Goal: Transaction & Acquisition: Purchase product/service

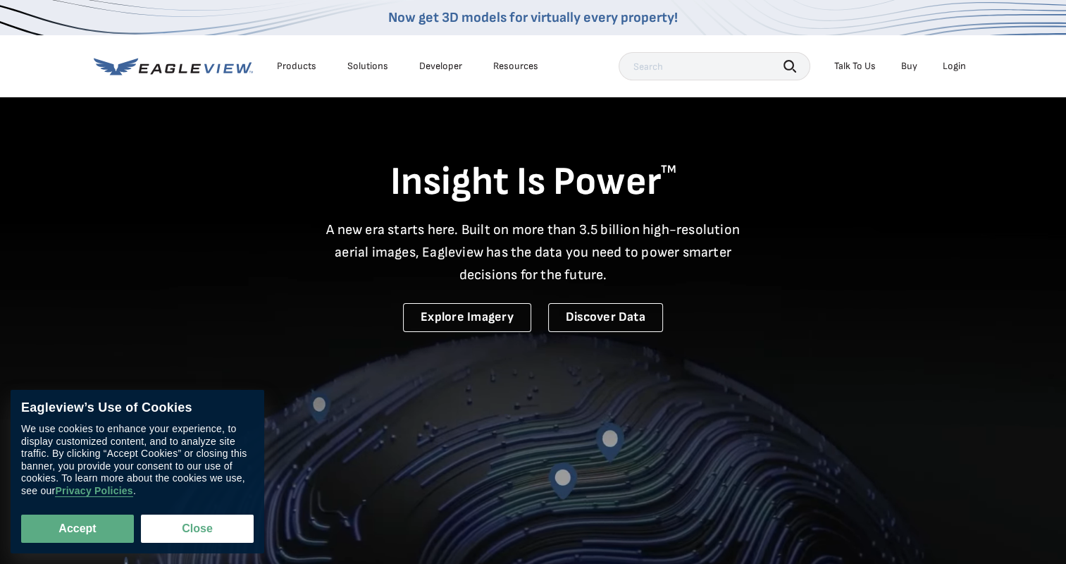
click at [949, 65] on div "Login" at bounding box center [953, 66] width 23 height 13
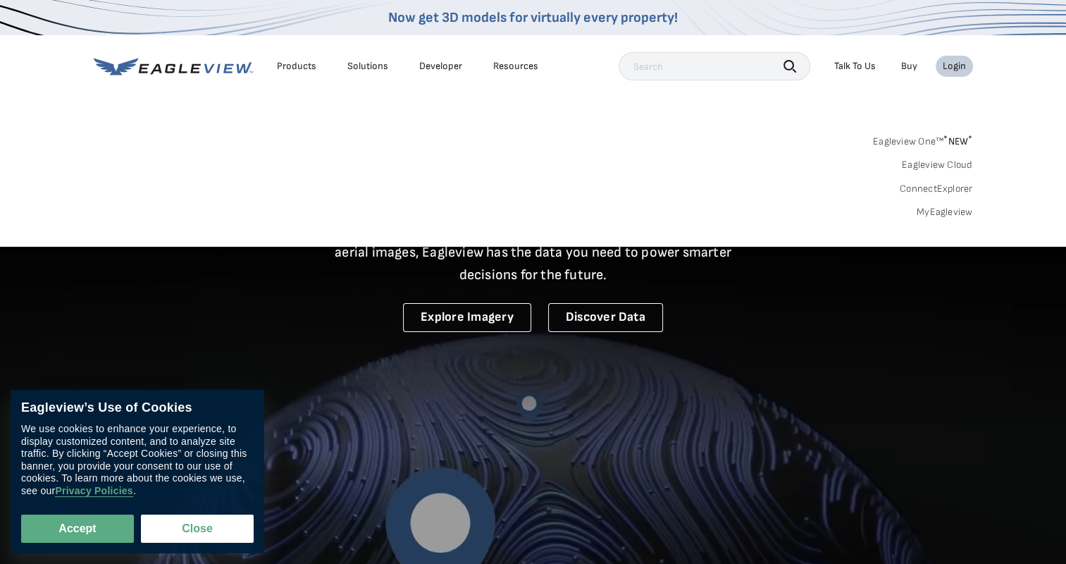
click at [957, 206] on link "MyEagleview" at bounding box center [944, 212] width 56 height 13
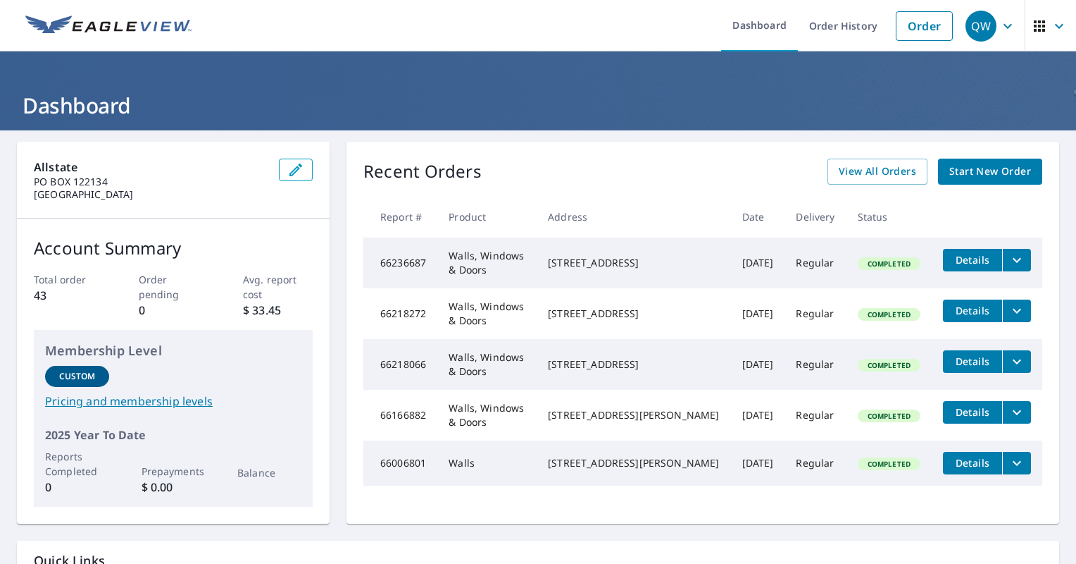
click at [964, 168] on span "Start New Order" at bounding box center [991, 172] width 82 height 18
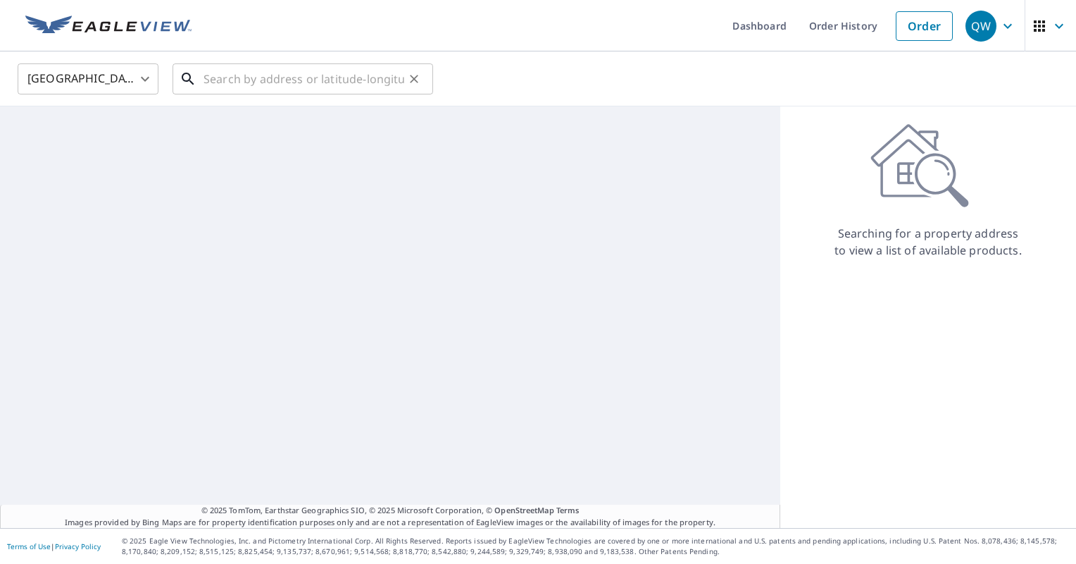
click at [358, 90] on input "text" at bounding box center [304, 78] width 201 height 39
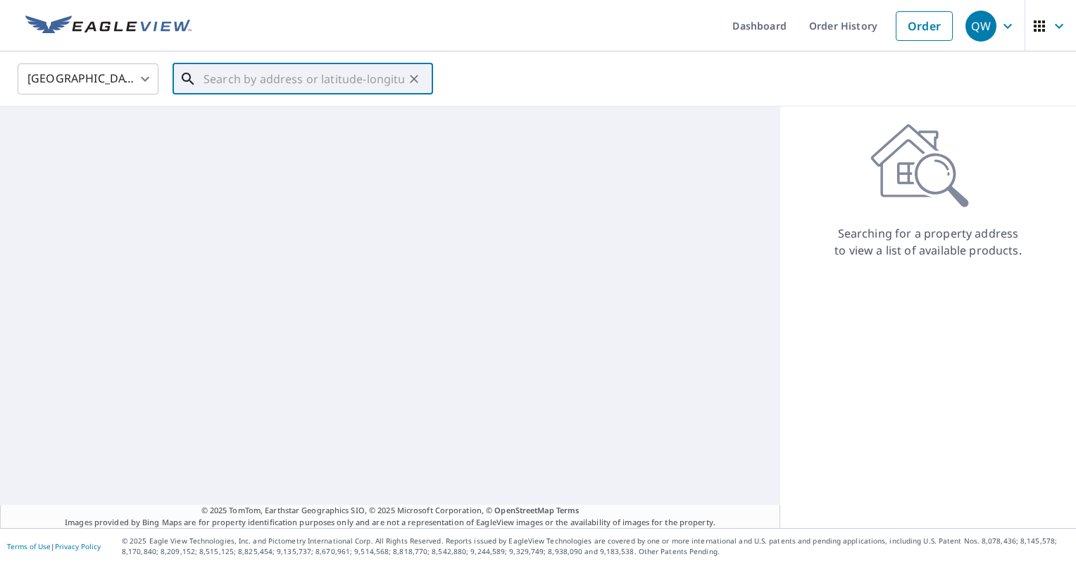
paste input "413 ABEL AVE"
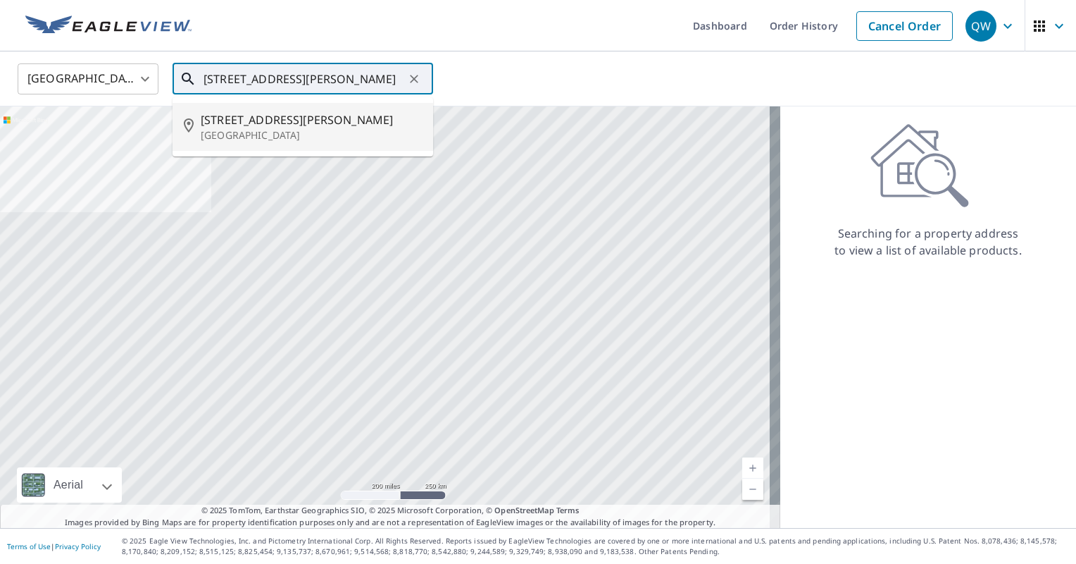
click at [354, 119] on span "413 Abel Ave" at bounding box center [311, 119] width 221 height 17
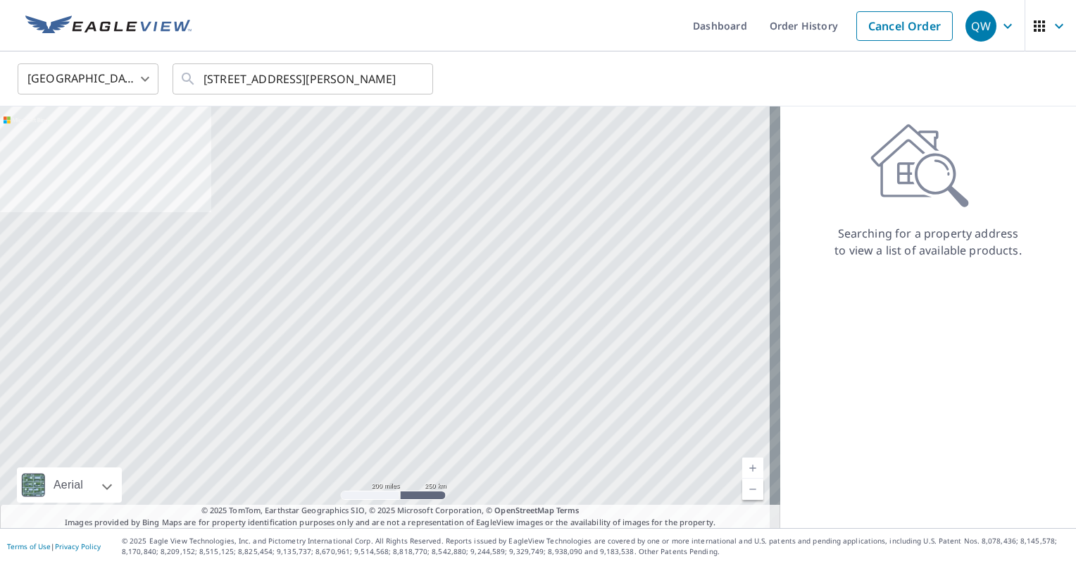
type input "413 Abel Ave Capitol Heights, MD 20743"
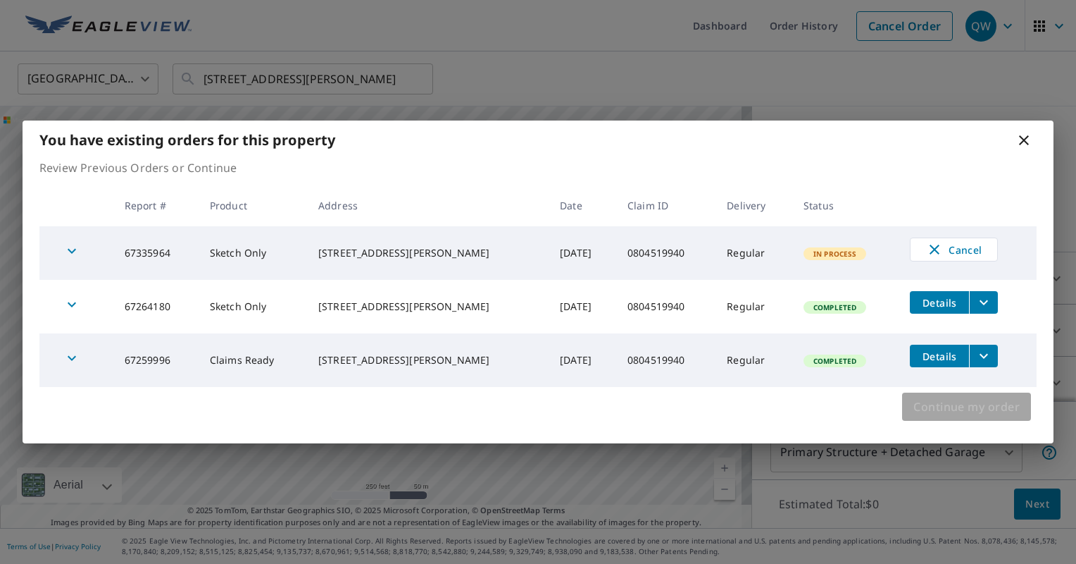
click at [977, 406] on span "Continue my order" at bounding box center [967, 407] width 106 height 20
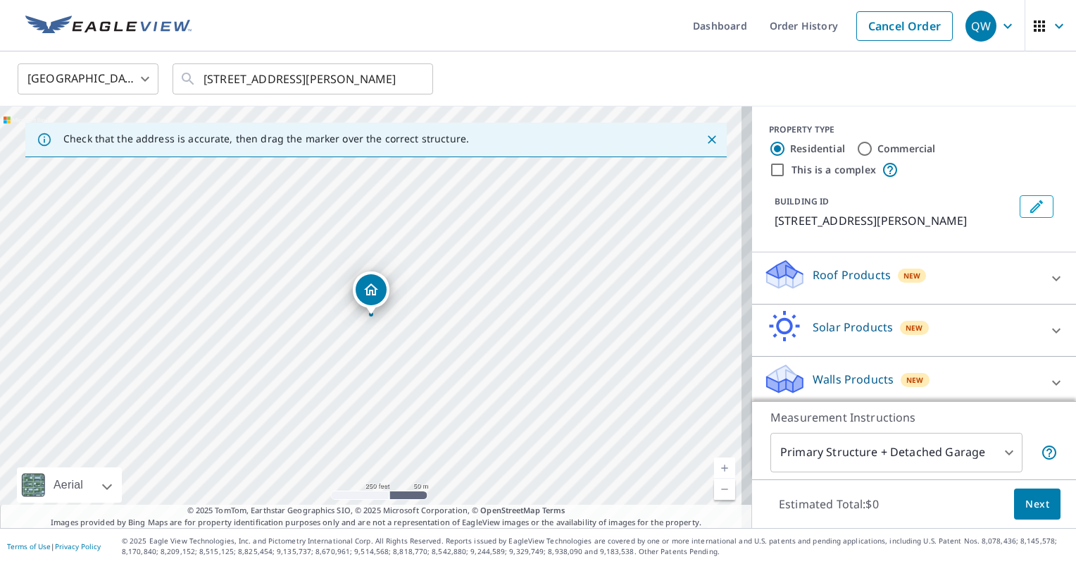
click at [977, 368] on div "Walls Products New" at bounding box center [902, 382] width 276 height 40
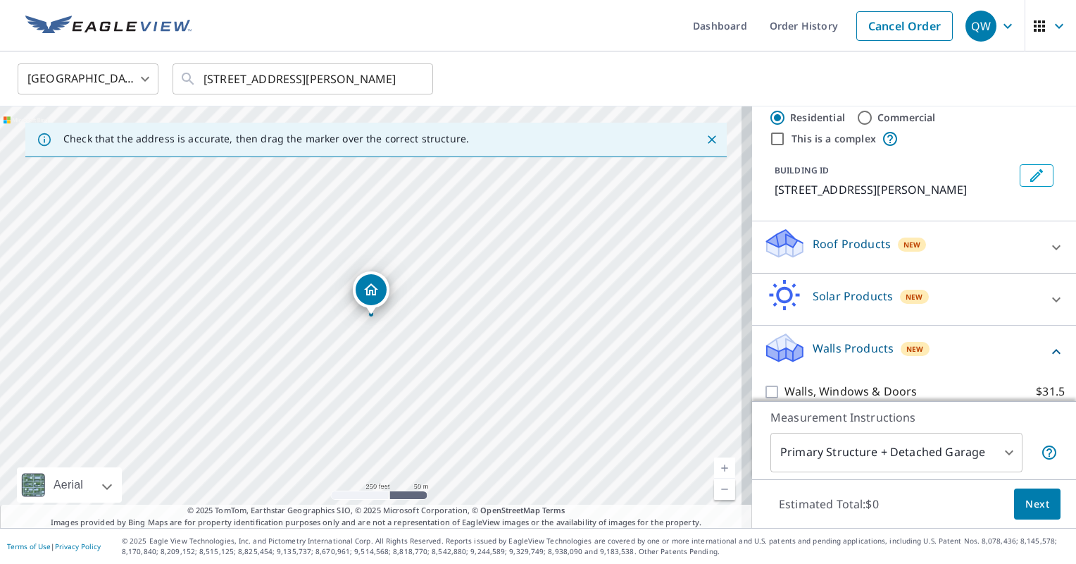
scroll to position [46, 0]
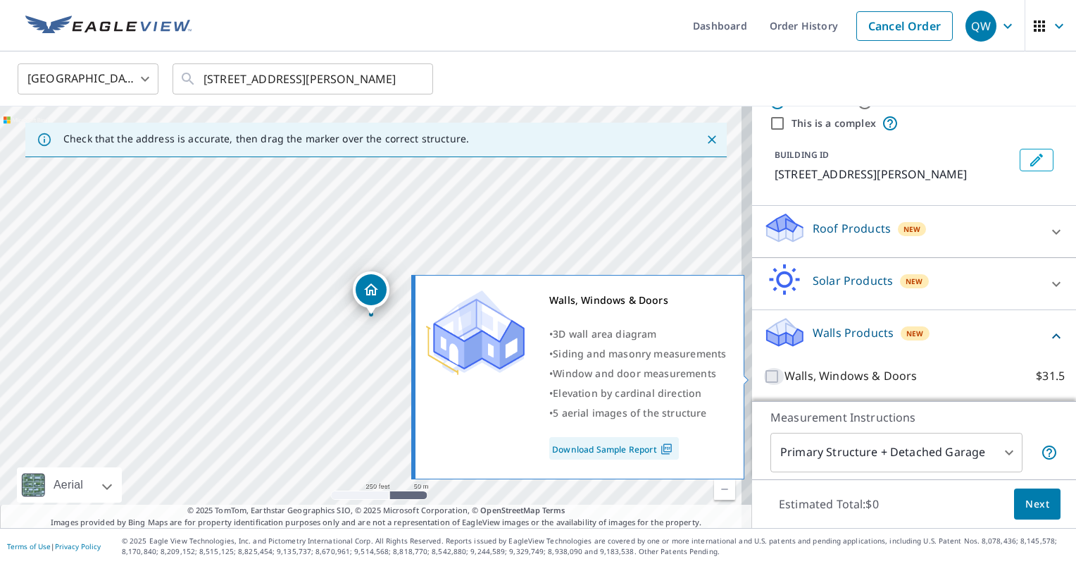
click at [764, 371] on input "Walls, Windows & Doors $31.5" at bounding box center [774, 376] width 21 height 17
checkbox input "true"
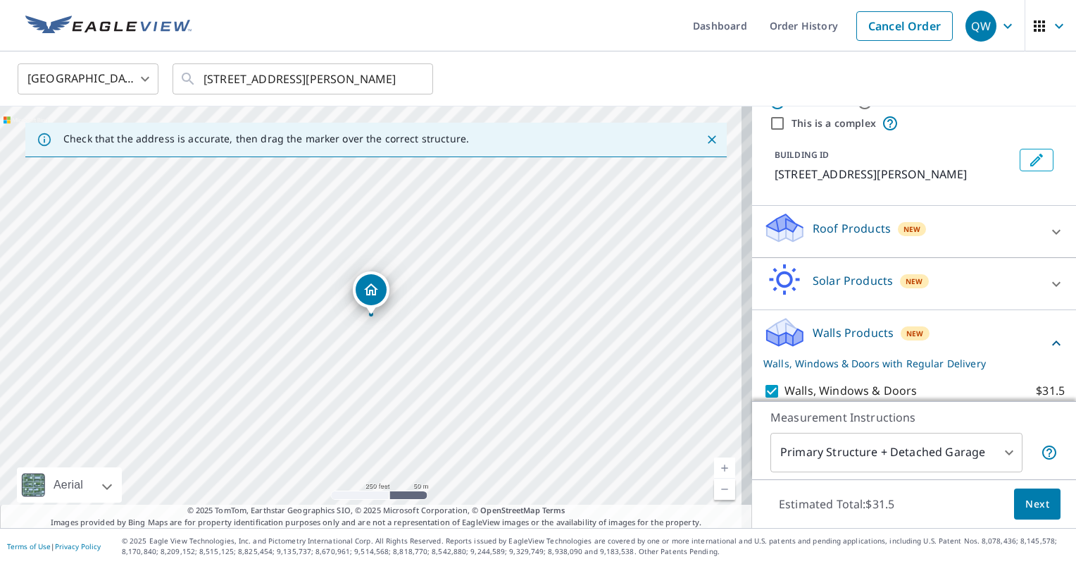
click at [1027, 494] on button "Next" at bounding box center [1037, 504] width 46 height 32
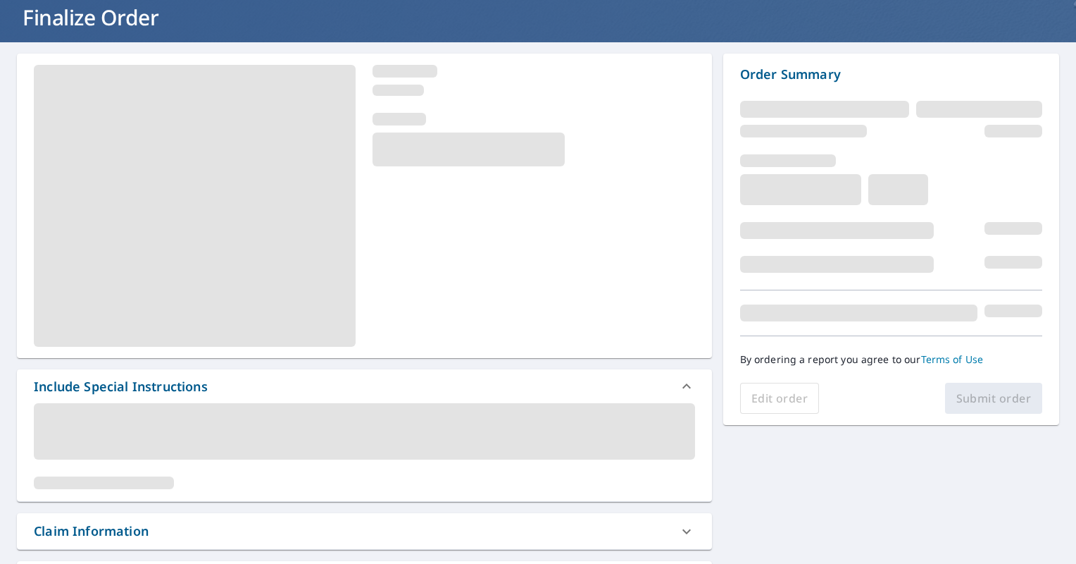
scroll to position [352, 0]
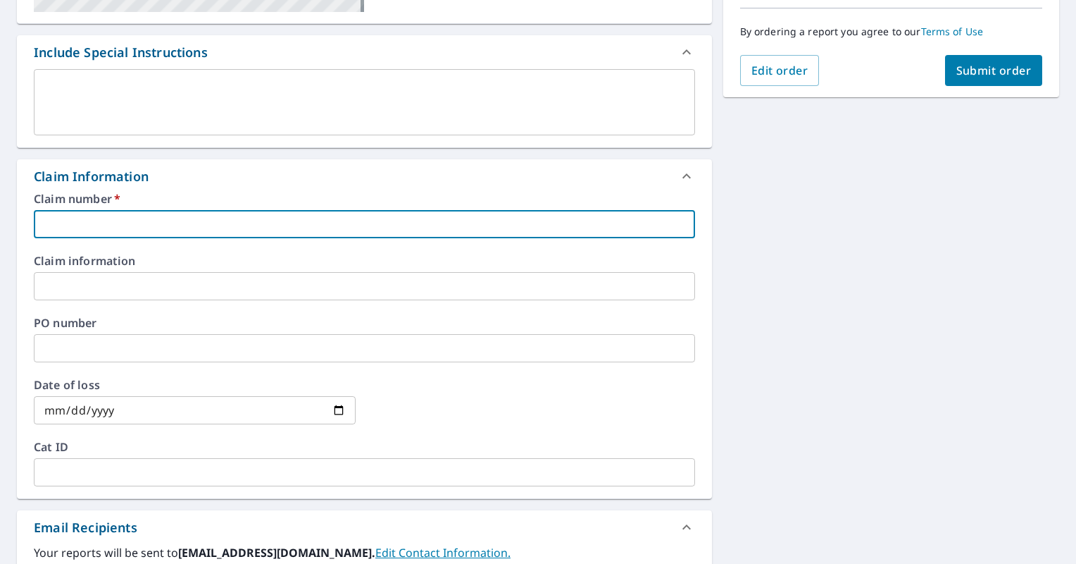
click at [204, 232] on input "text" at bounding box center [364, 224] width 661 height 28
paste input "0804519940"
type input "0804519940"
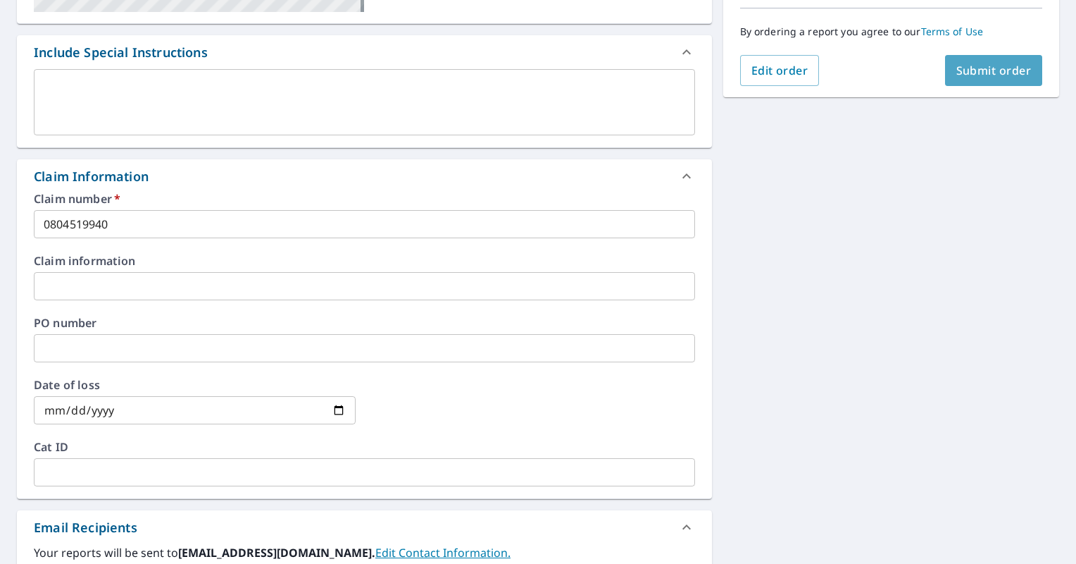
click at [978, 77] on span "Submit order" at bounding box center [994, 70] width 75 height 15
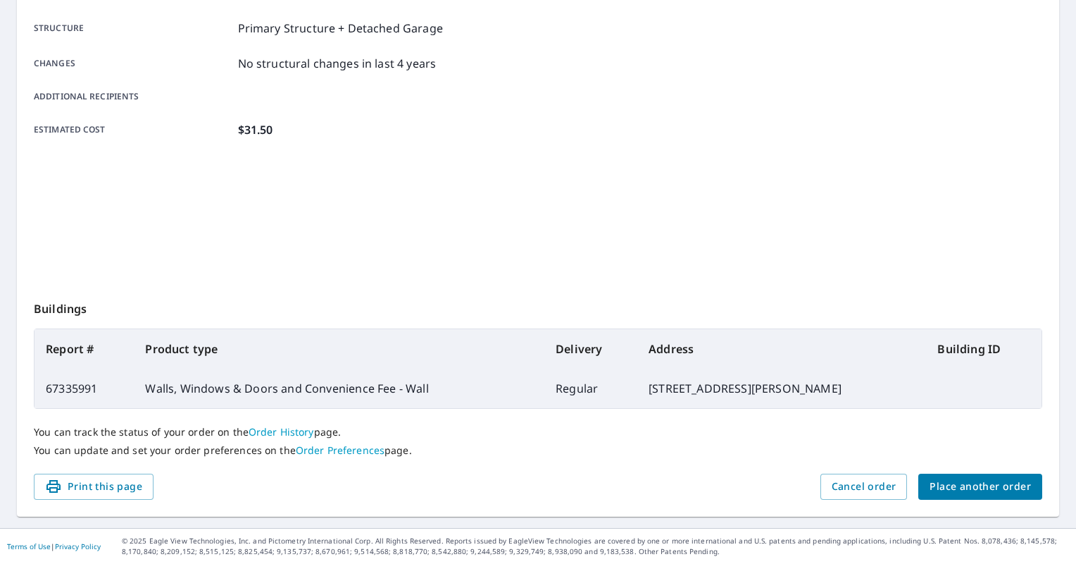
scroll to position [265, 0]
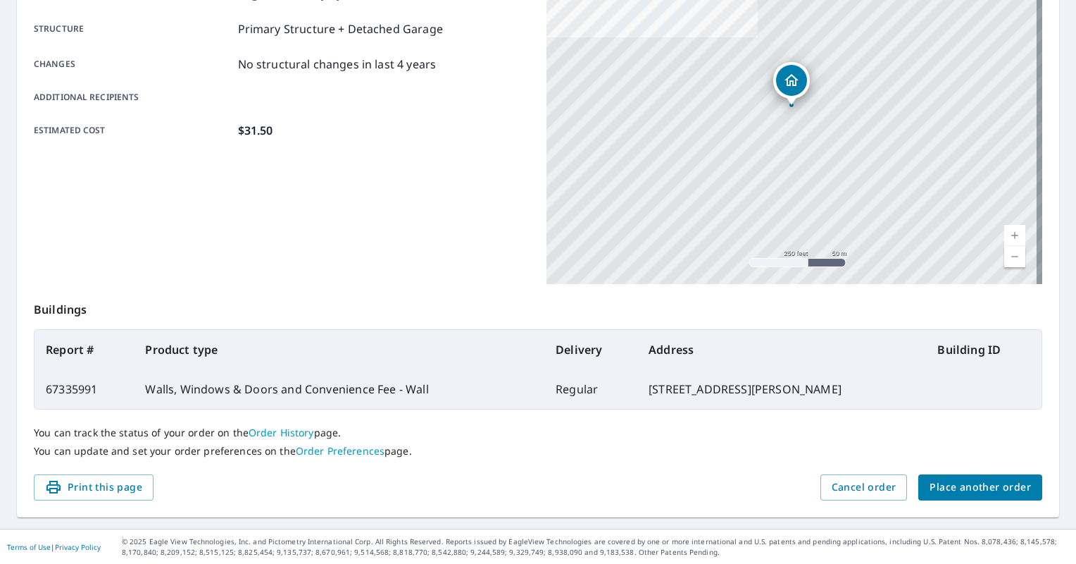
click at [962, 321] on p "Buildings" at bounding box center [538, 306] width 1009 height 45
click at [969, 481] on span "Place another order" at bounding box center [980, 487] width 101 height 18
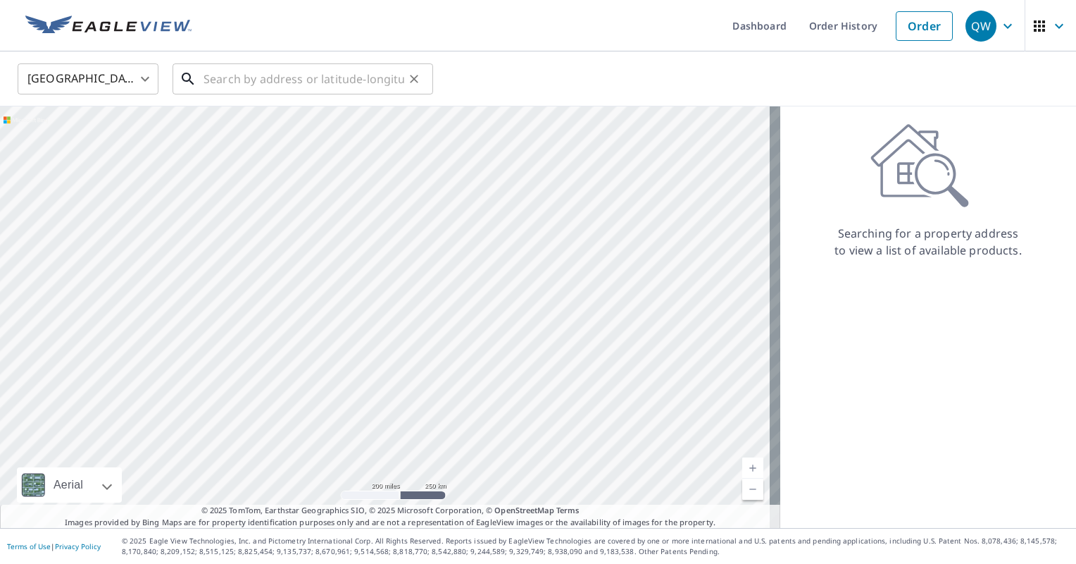
click at [361, 68] on input "text" at bounding box center [304, 78] width 201 height 39
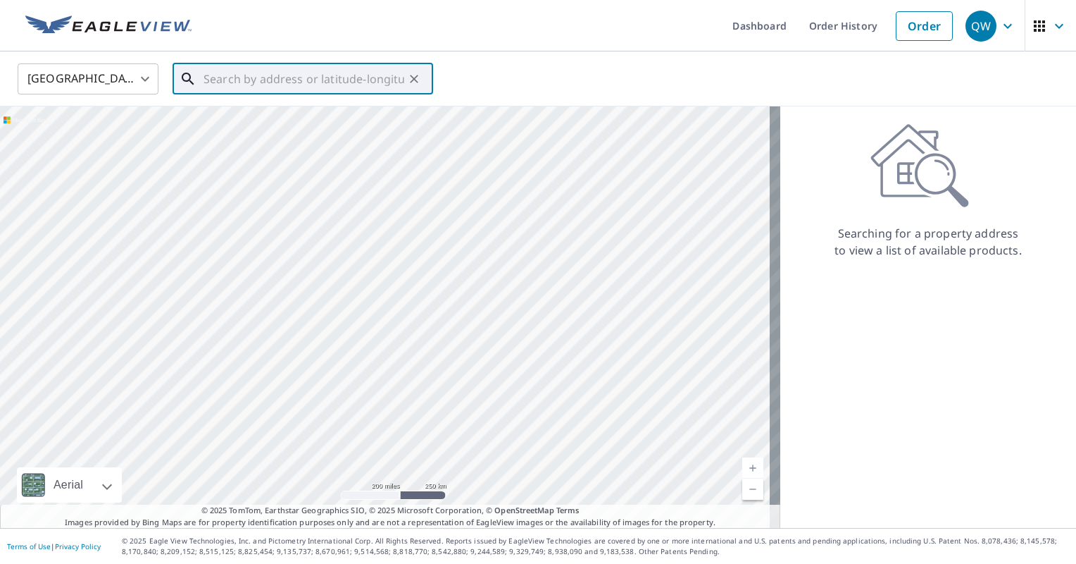
paste input "13500 HUNTING HILL WAY"
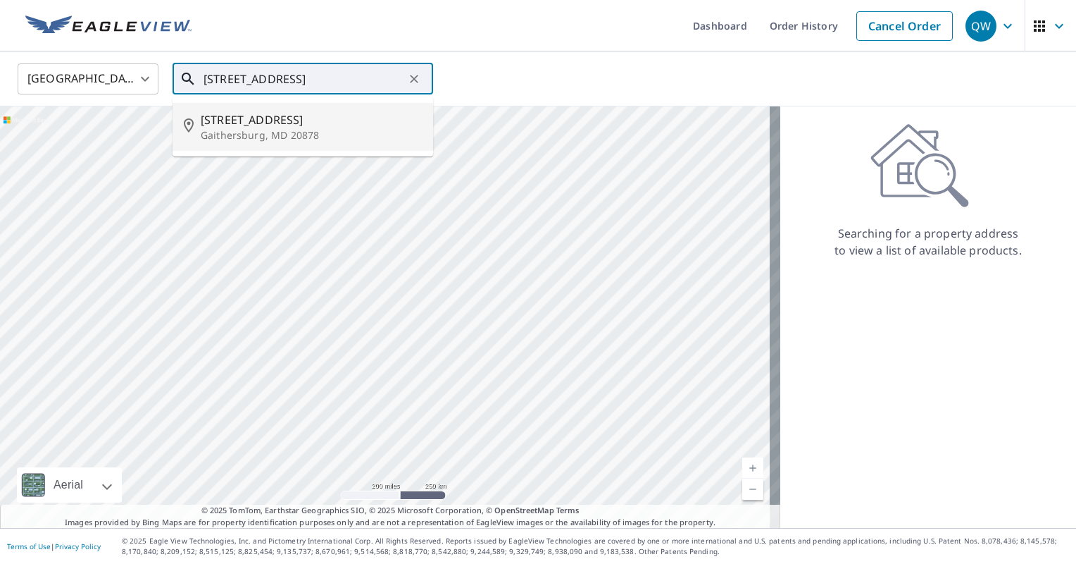
click at [377, 115] on span "13500 Hunting Hill Way" at bounding box center [311, 119] width 221 height 17
type input "13500 Hunting Hill Way Gaithersburg, MD 20878"
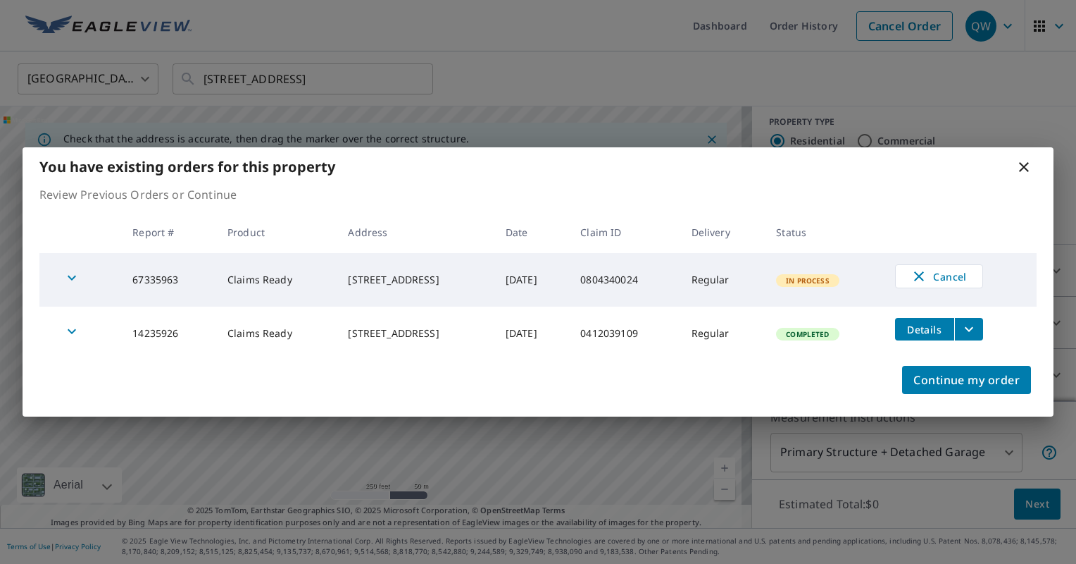
scroll to position [23, 0]
click at [945, 381] on span "Continue my order" at bounding box center [967, 380] width 106 height 20
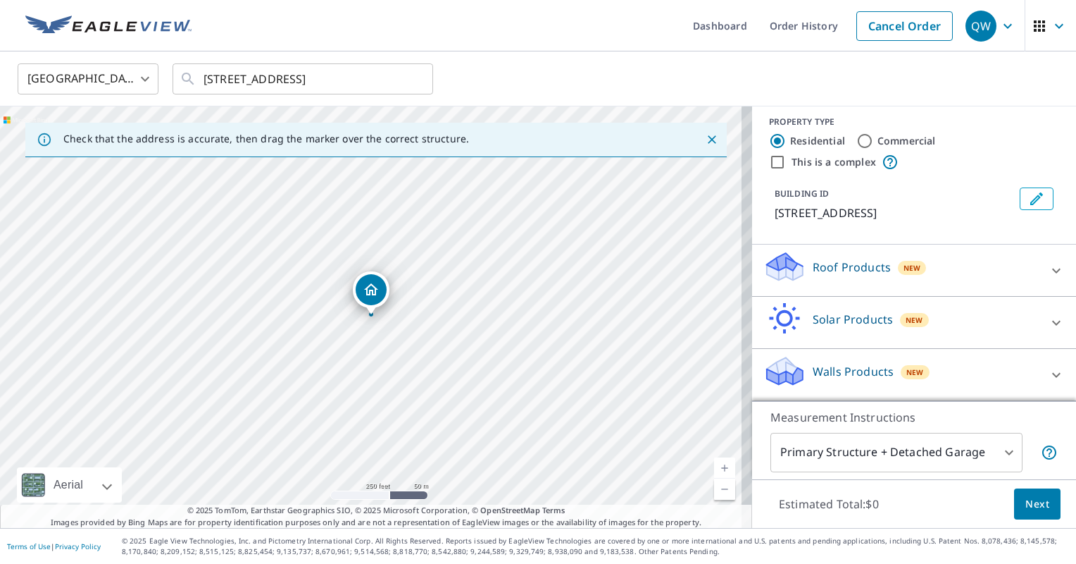
click at [912, 360] on div "Walls Products New" at bounding box center [902, 374] width 276 height 40
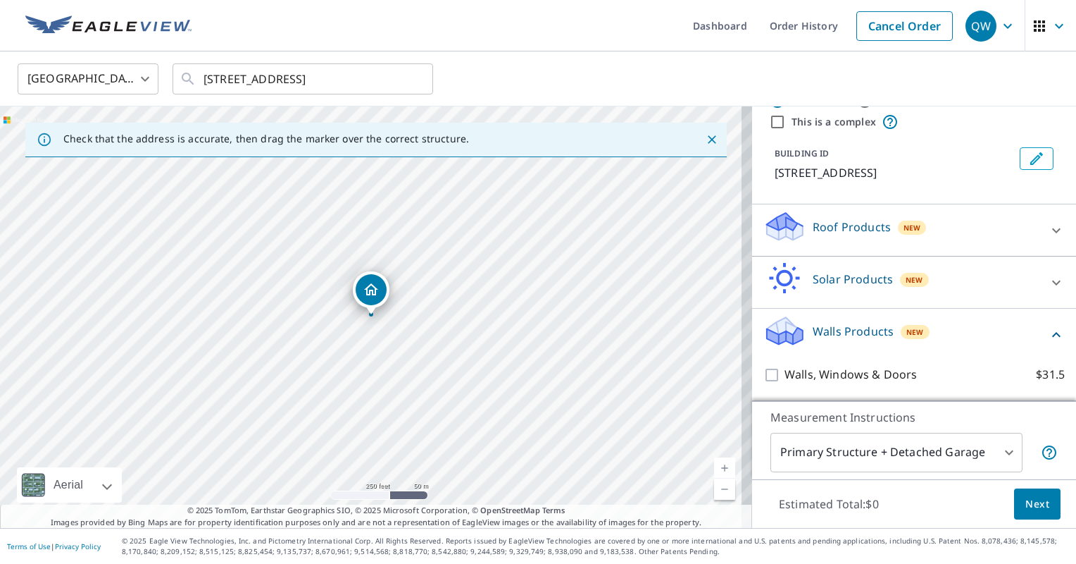
scroll to position [63, 0]
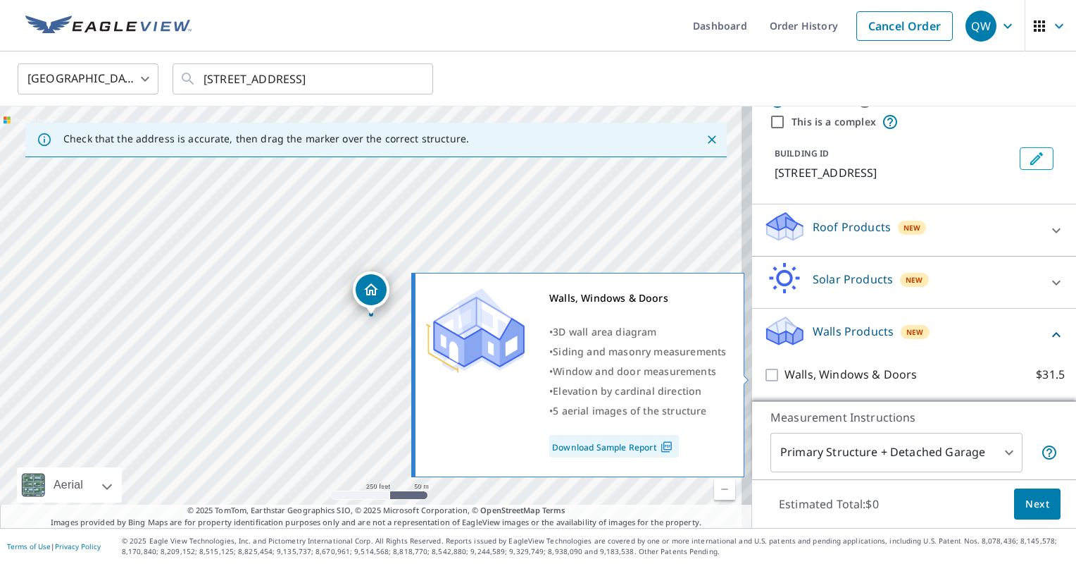
click at [764, 375] on input "Walls, Windows & Doors $31.5" at bounding box center [774, 374] width 21 height 17
checkbox input "true"
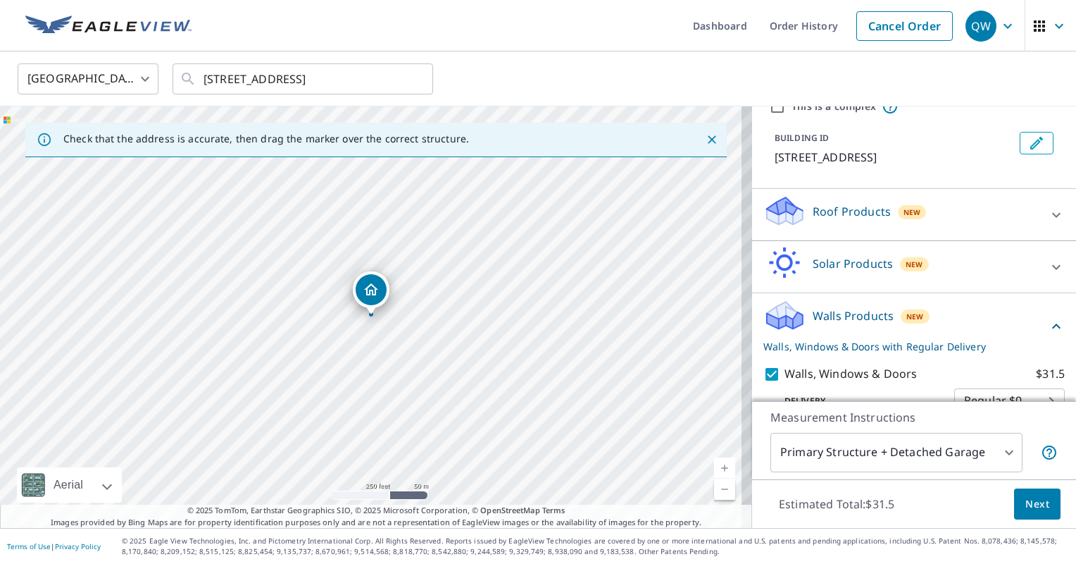
click at [1029, 502] on span "Next" at bounding box center [1038, 504] width 24 height 18
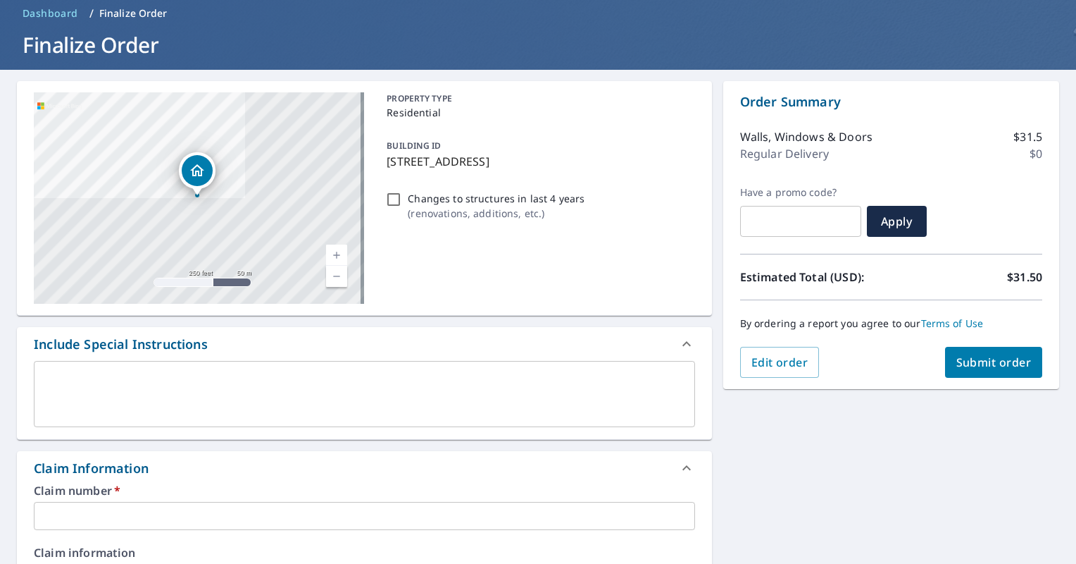
scroll to position [141, 0]
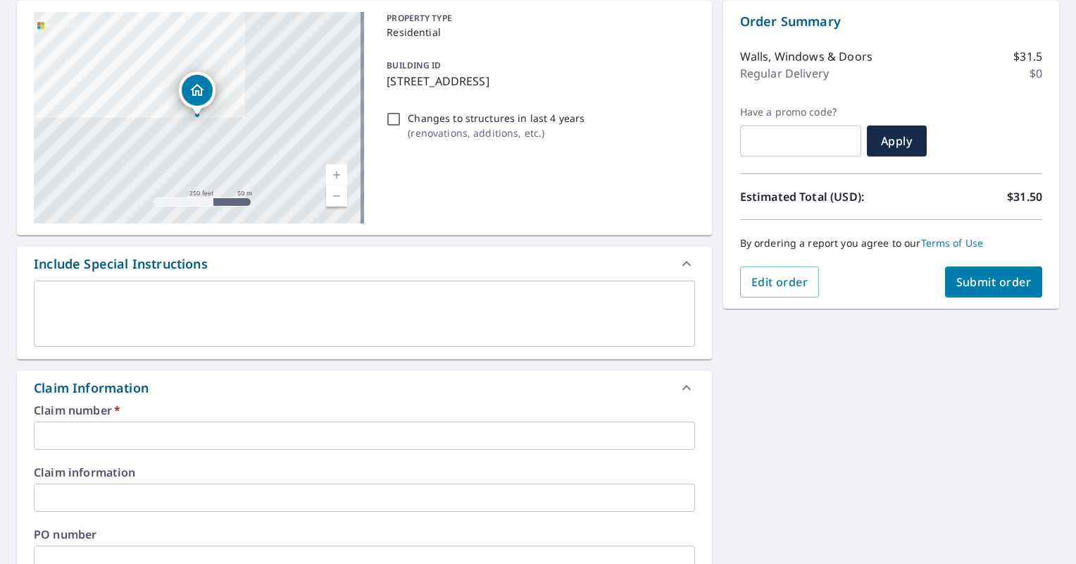
click at [218, 425] on input "text" at bounding box center [364, 435] width 661 height 28
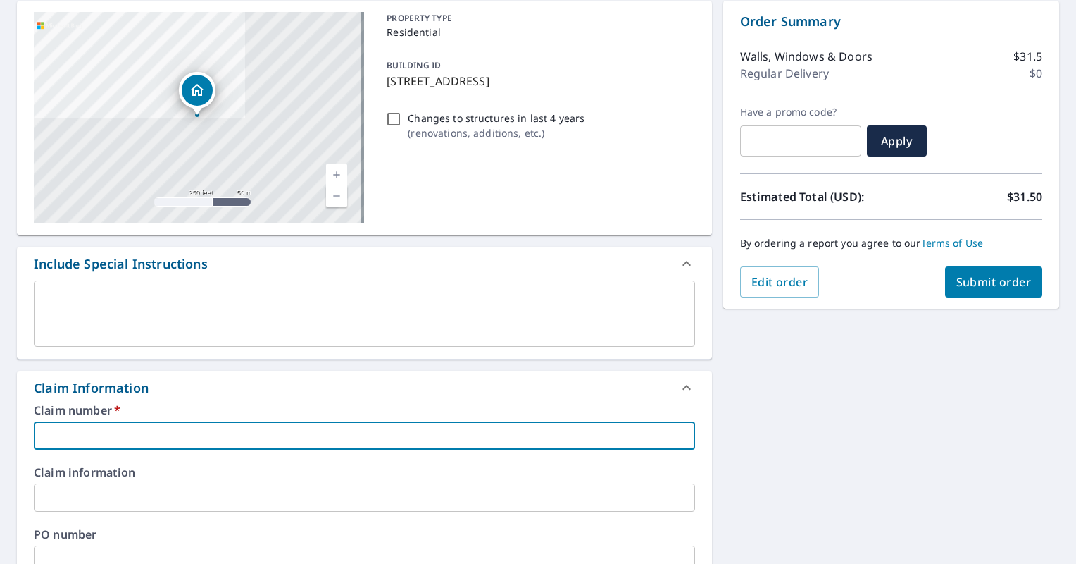
paste input "0804340024"
type input "0804340024"
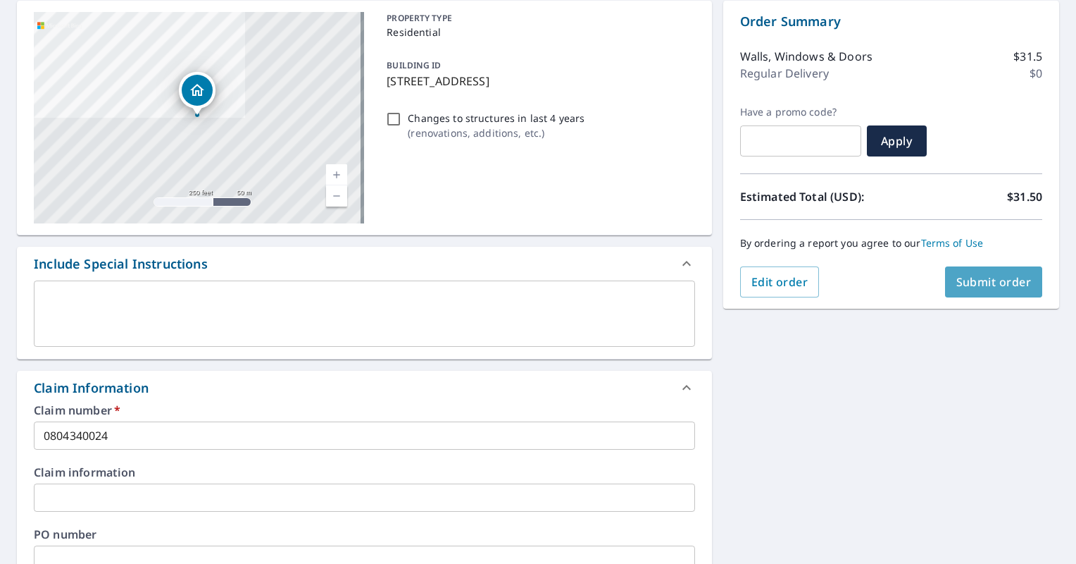
click at [989, 294] on button "Submit order" at bounding box center [994, 281] width 98 height 31
